Goal: Find specific page/section: Find specific page/section

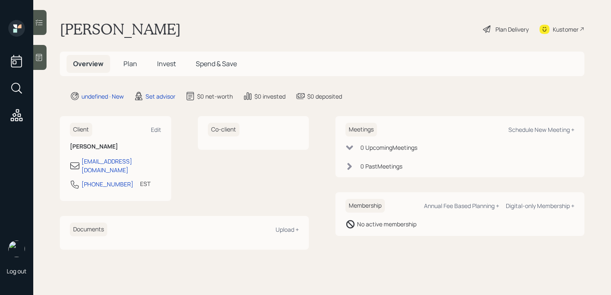
click at [35, 60] on icon at bounding box center [39, 57] width 8 height 8
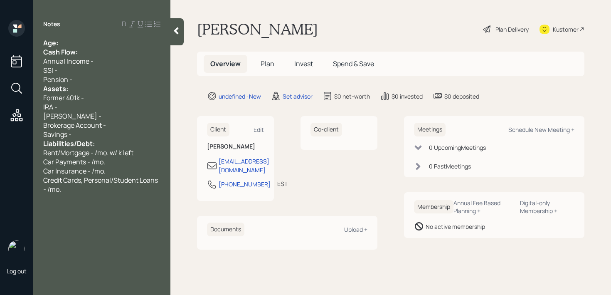
click at [90, 43] on div "Age:" at bounding box center [101, 42] width 117 height 9
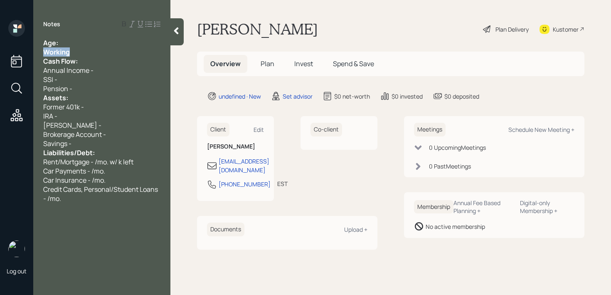
drag, startPoint x: 82, startPoint y: 52, endPoint x: 0, endPoint y: 52, distance: 81.9
click at [0, 52] on div "Log out Notes Age: Working Cash Flow: Annual Income - SSI - Pension - Assets: F…" at bounding box center [305, 147] width 611 height 295
click at [95, 70] on div "Annual Income -" at bounding box center [101, 70] width 117 height 9
click at [89, 51] on div "Working" at bounding box center [101, 51] width 117 height 9
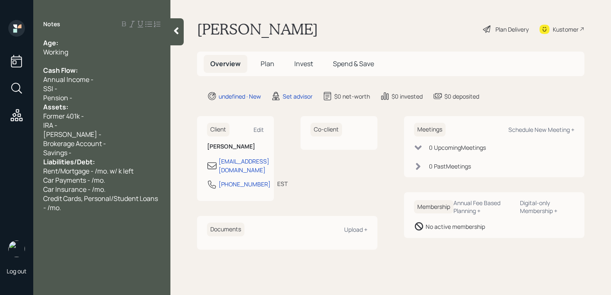
click at [126, 155] on div "Savings -" at bounding box center [101, 152] width 117 height 9
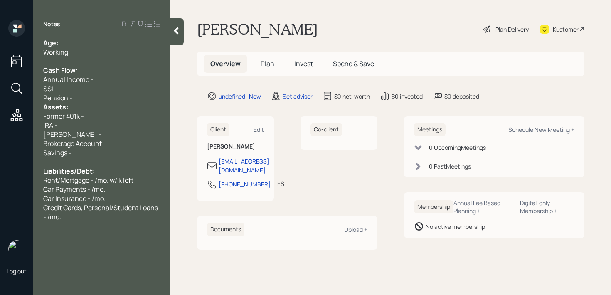
click at [107, 103] on div "Assets:" at bounding box center [101, 106] width 117 height 9
click at [107, 98] on div "Pension -" at bounding box center [101, 97] width 117 height 9
